Goal: Information Seeking & Learning: Learn about a topic

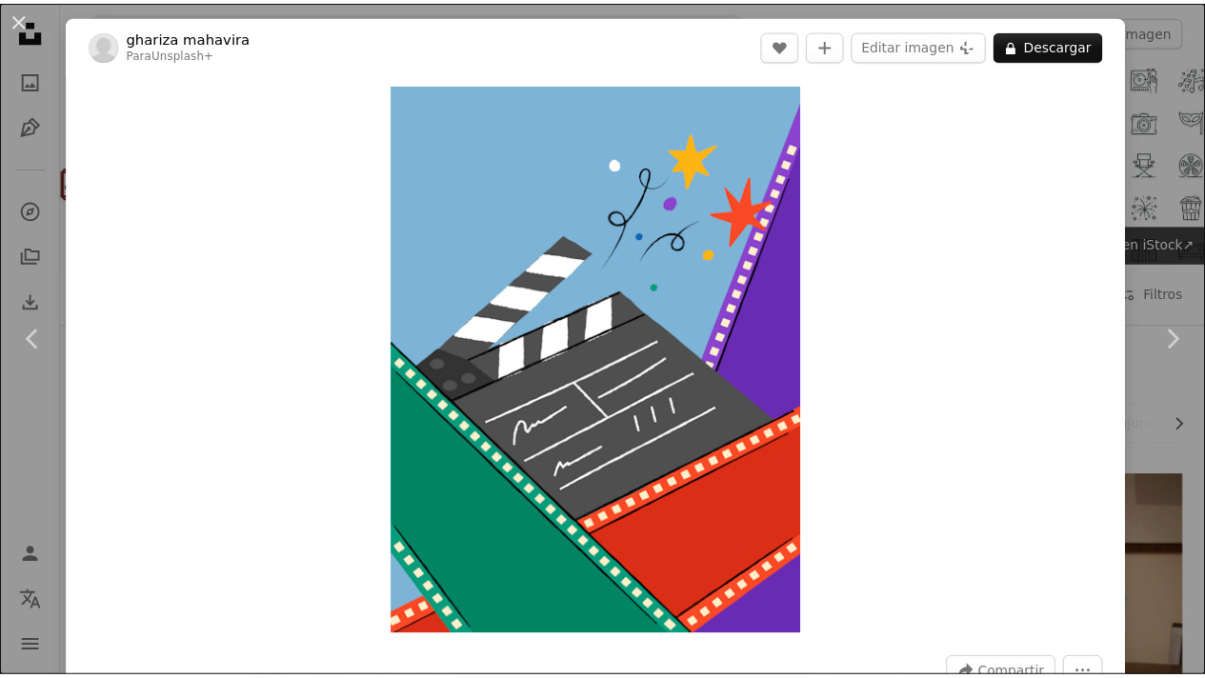
scroll to position [4307, 0]
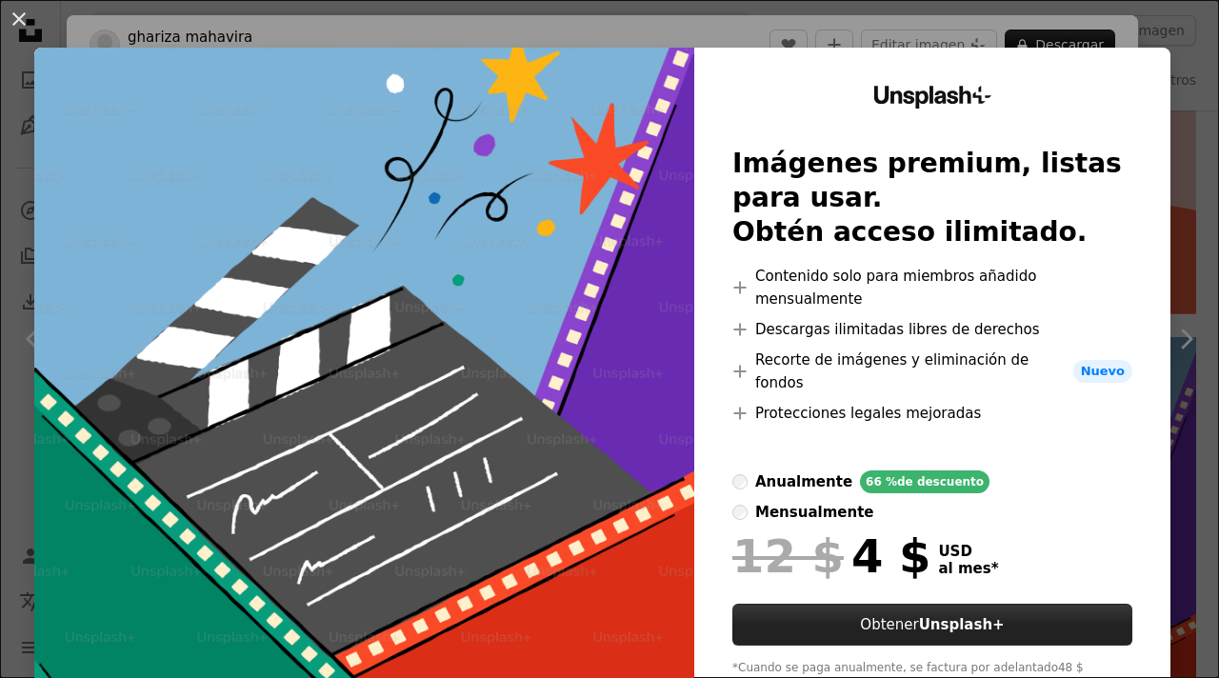
click at [978, 616] on strong "Unsplash+" at bounding box center [962, 624] width 86 height 17
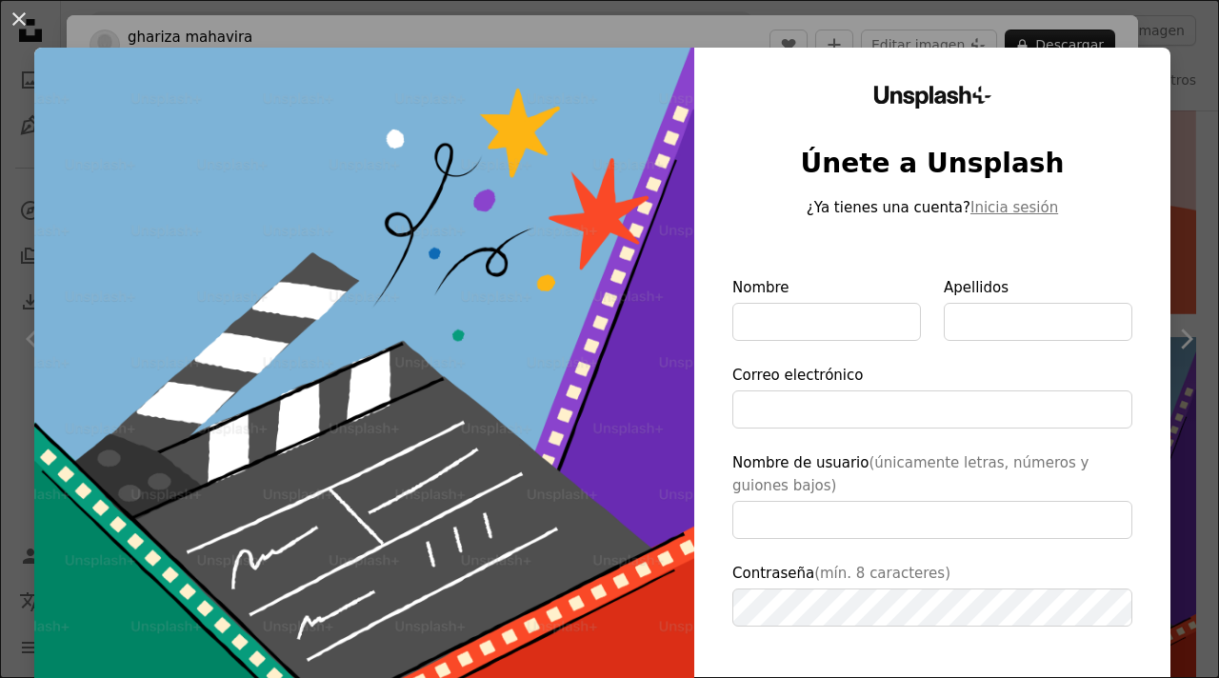
click at [1105, 41] on div "An X shape Unsplash+ Únete a Unsplash ¿Ya tienes una cuenta? Inicia sesión Nomb…" at bounding box center [609, 339] width 1219 height 678
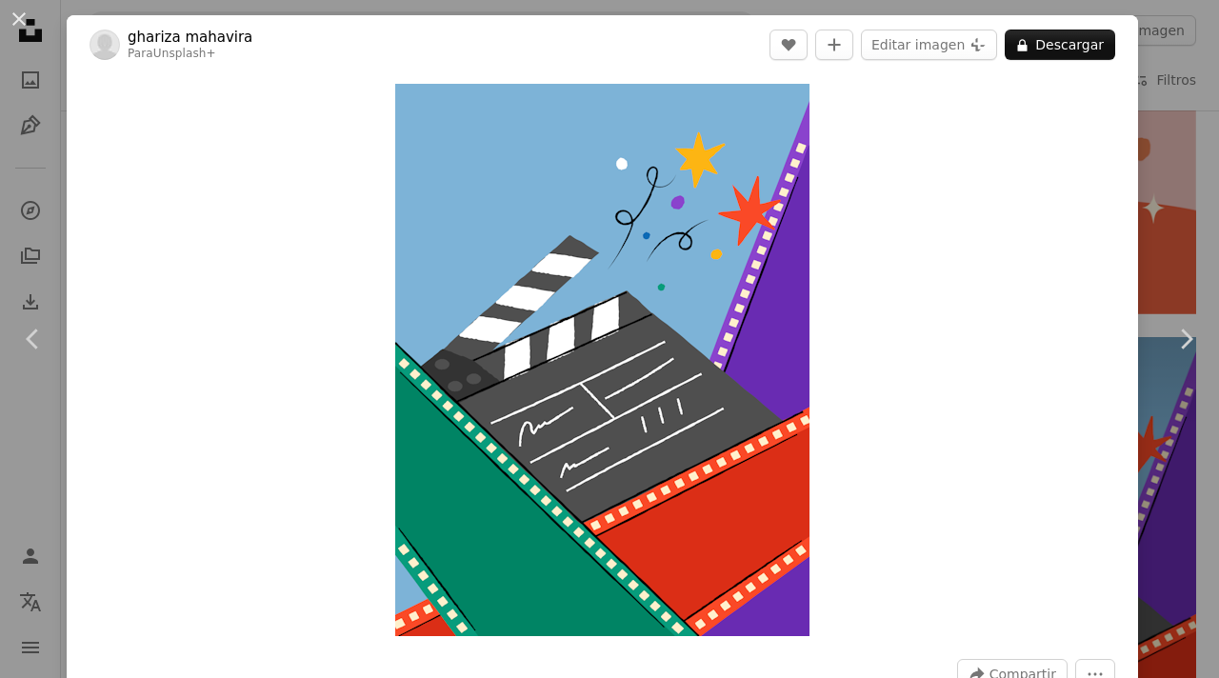
click at [1161, 40] on div "An X shape Chevron left Chevron right ghariza [PERSON_NAME] Para Unsplash+ A he…" at bounding box center [609, 339] width 1219 height 678
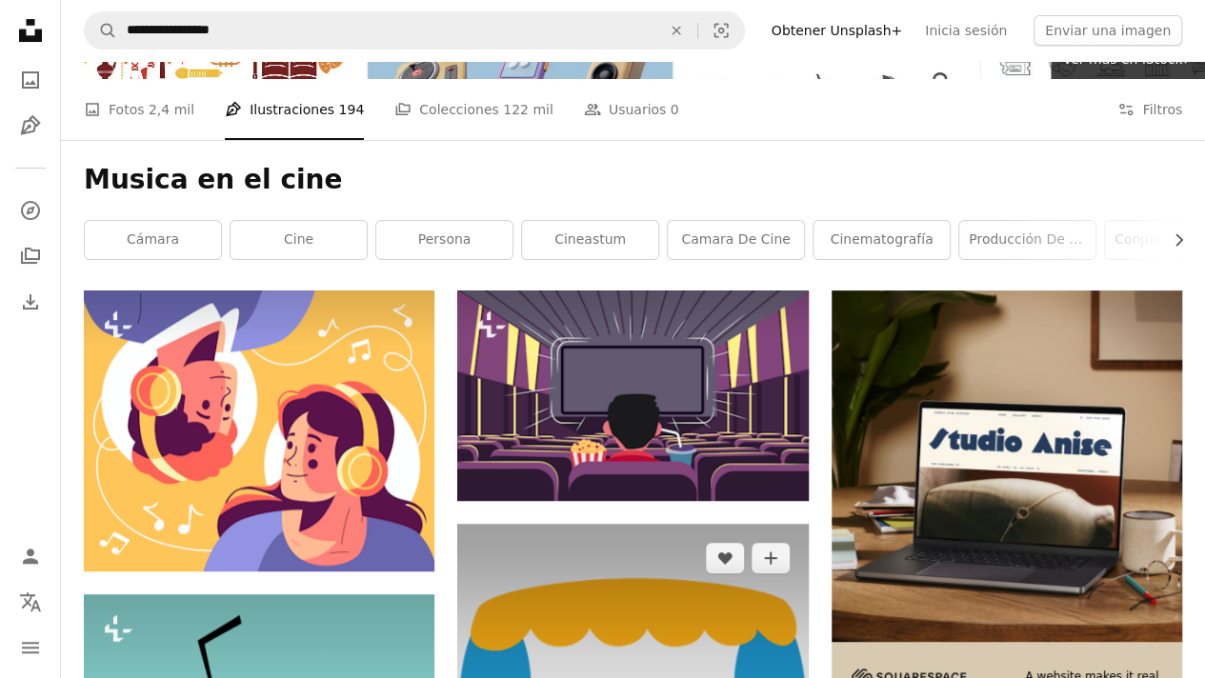
scroll to position [185, 0]
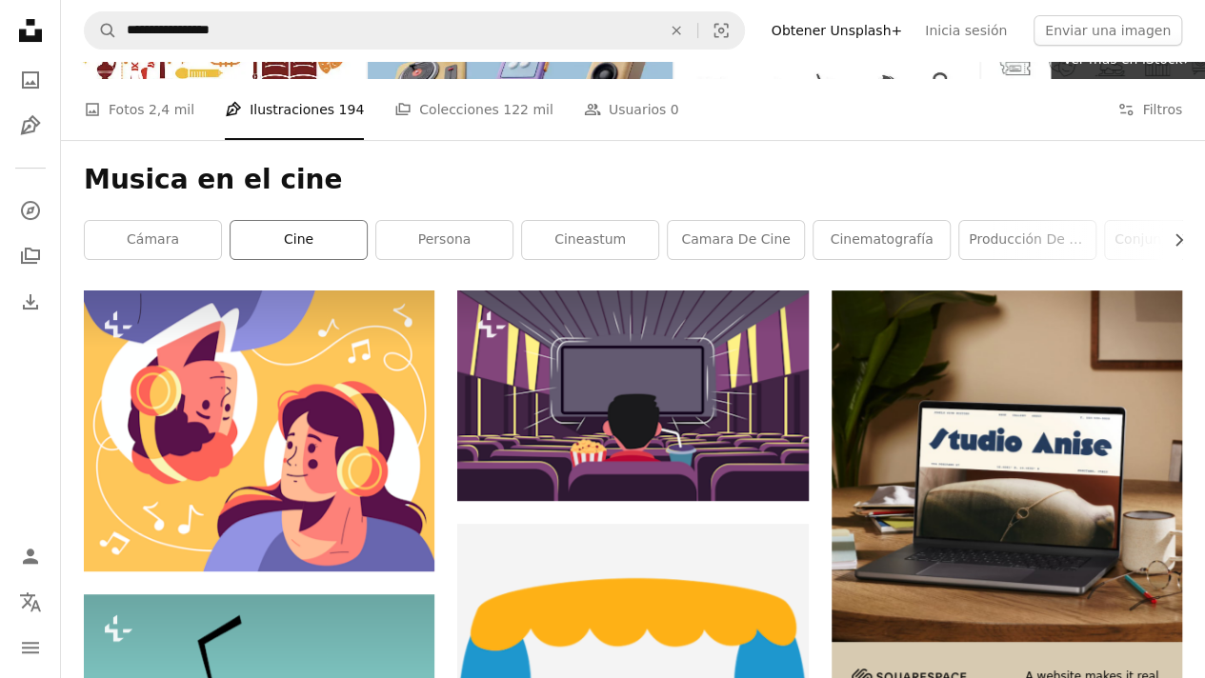
click at [347, 243] on link "Cine" at bounding box center [299, 240] width 136 height 38
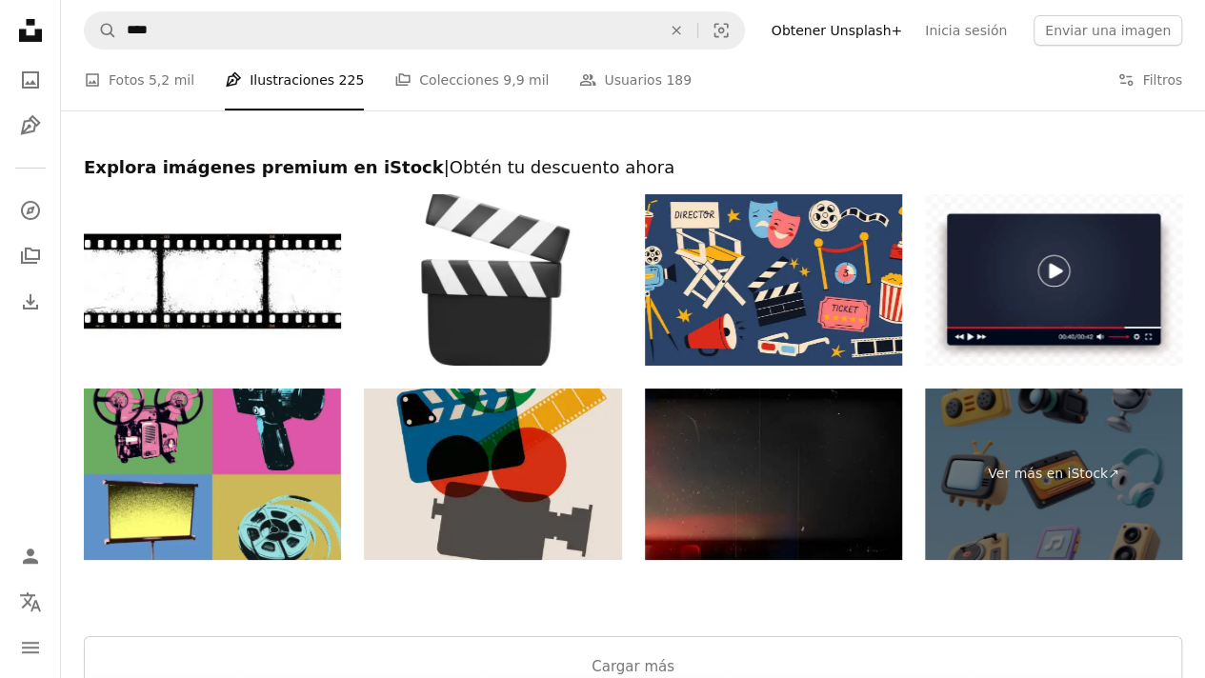
scroll to position [3548, 0]
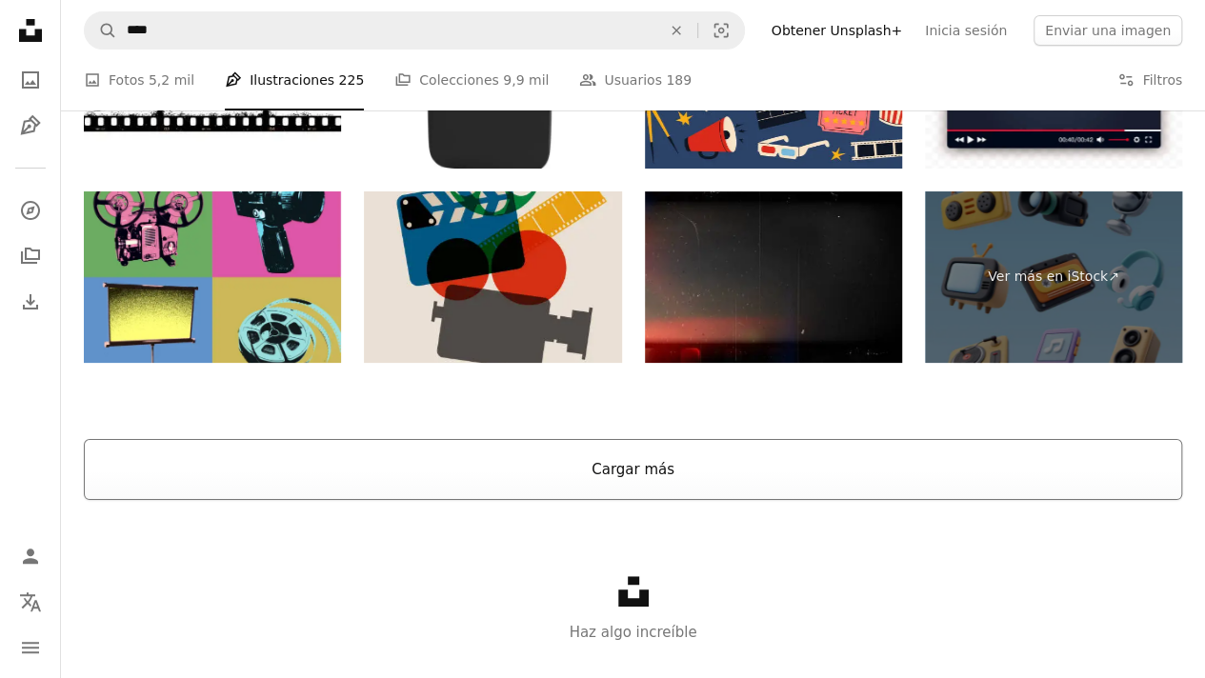
click at [691, 472] on button "Cargar más" at bounding box center [633, 469] width 1098 height 61
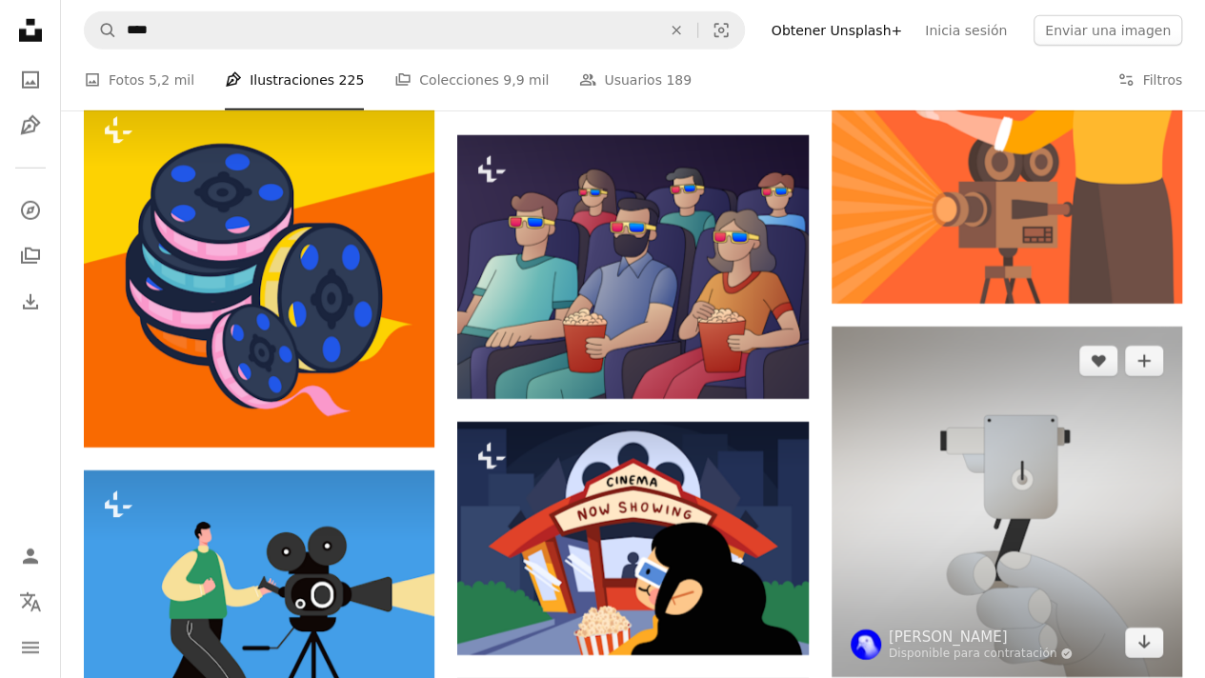
scroll to position [6324, 0]
